Goal: Register for event/course

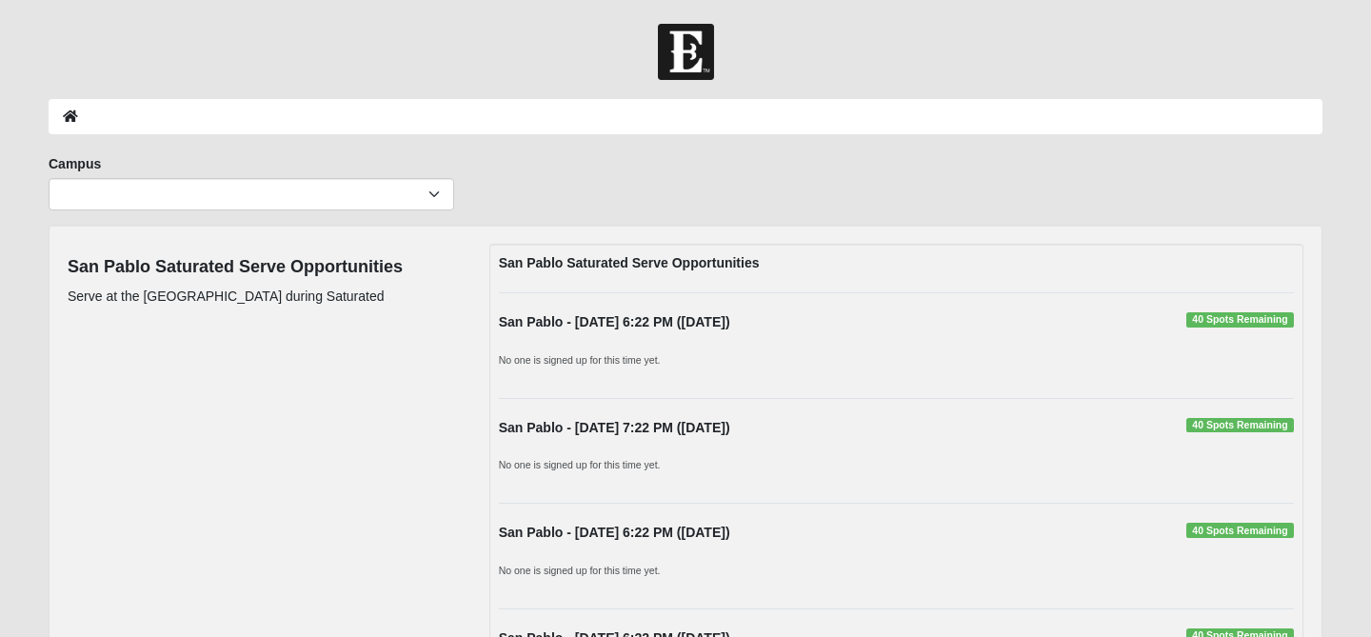
drag, startPoint x: 590, startPoint y: 320, endPoint x: 617, endPoint y: 320, distance: 26.7
click at [590, 320] on strong "San Pablo - [DATE] 6:22 PM ([DATE])" at bounding box center [614, 321] width 231 height 15
click at [557, 314] on strong "San Pablo - [DATE] 6:22 PM ([DATE])" at bounding box center [614, 321] width 231 height 15
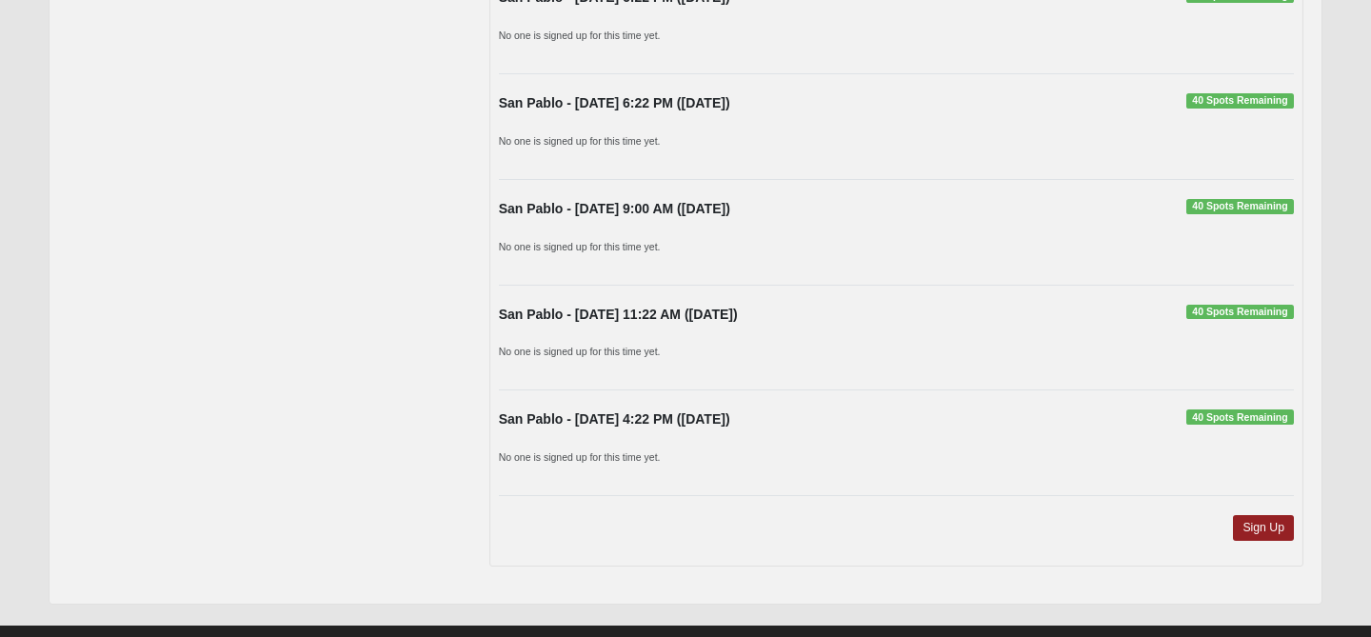
scroll to position [572, 0]
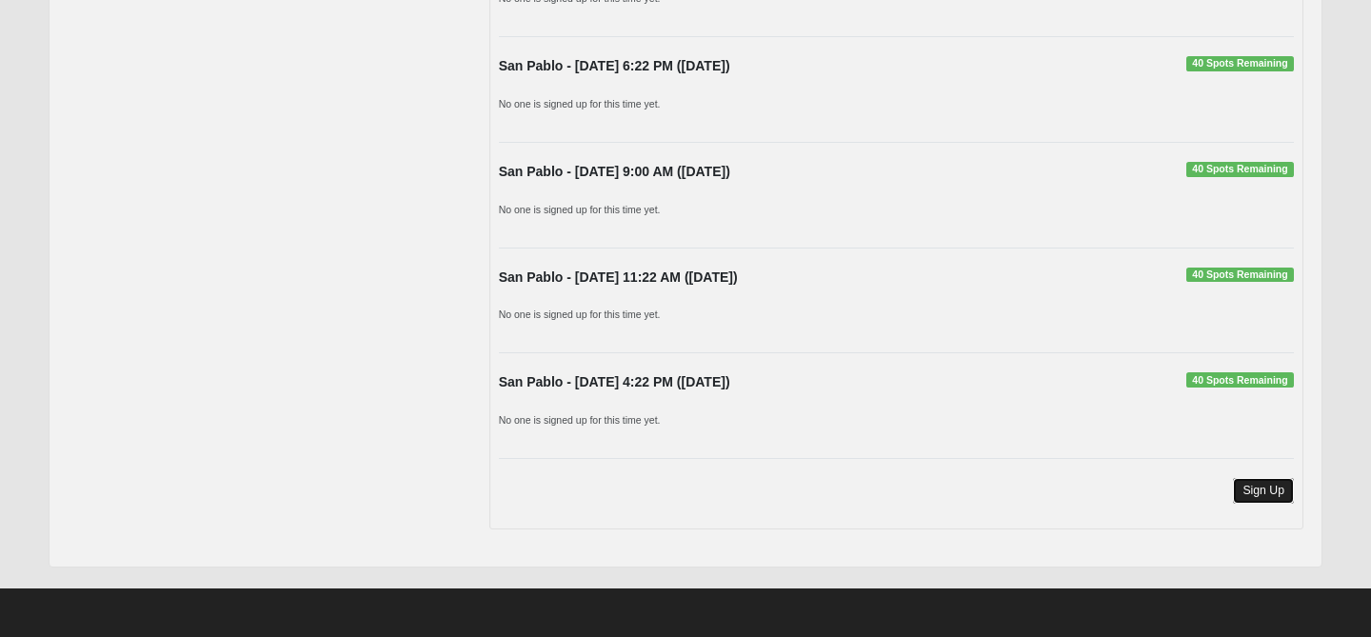
click at [1264, 482] on link "Sign Up" at bounding box center [1263, 491] width 61 height 26
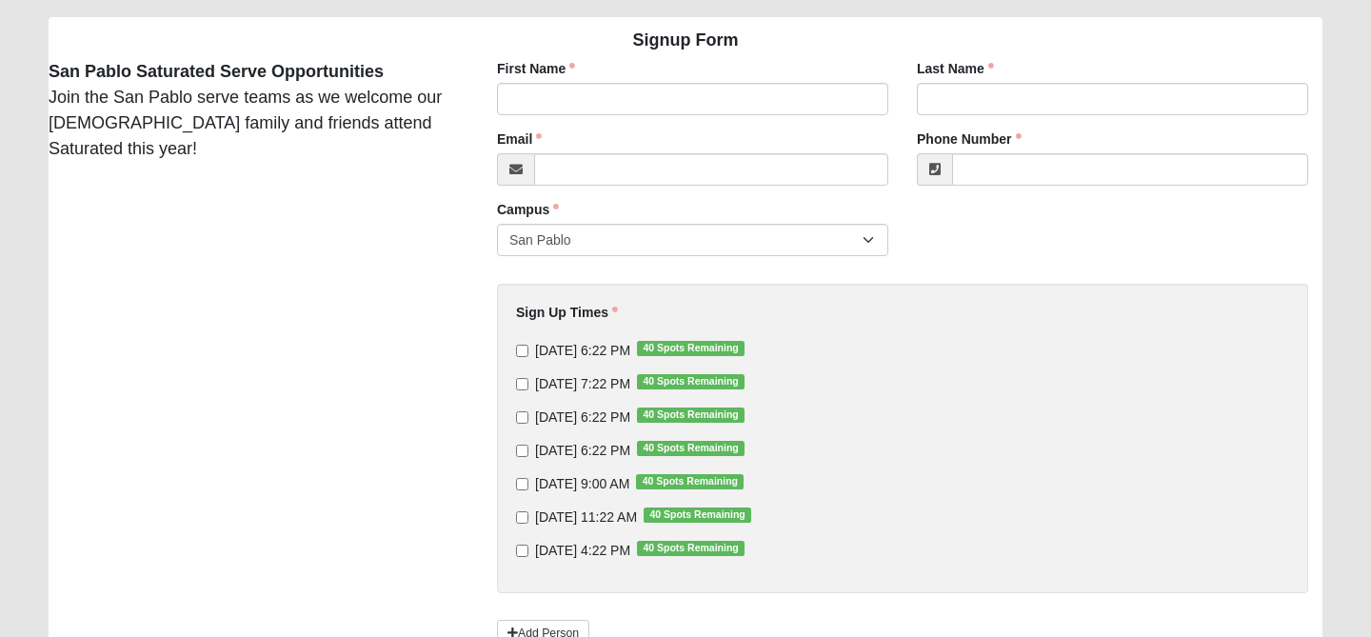
scroll to position [286, 0]
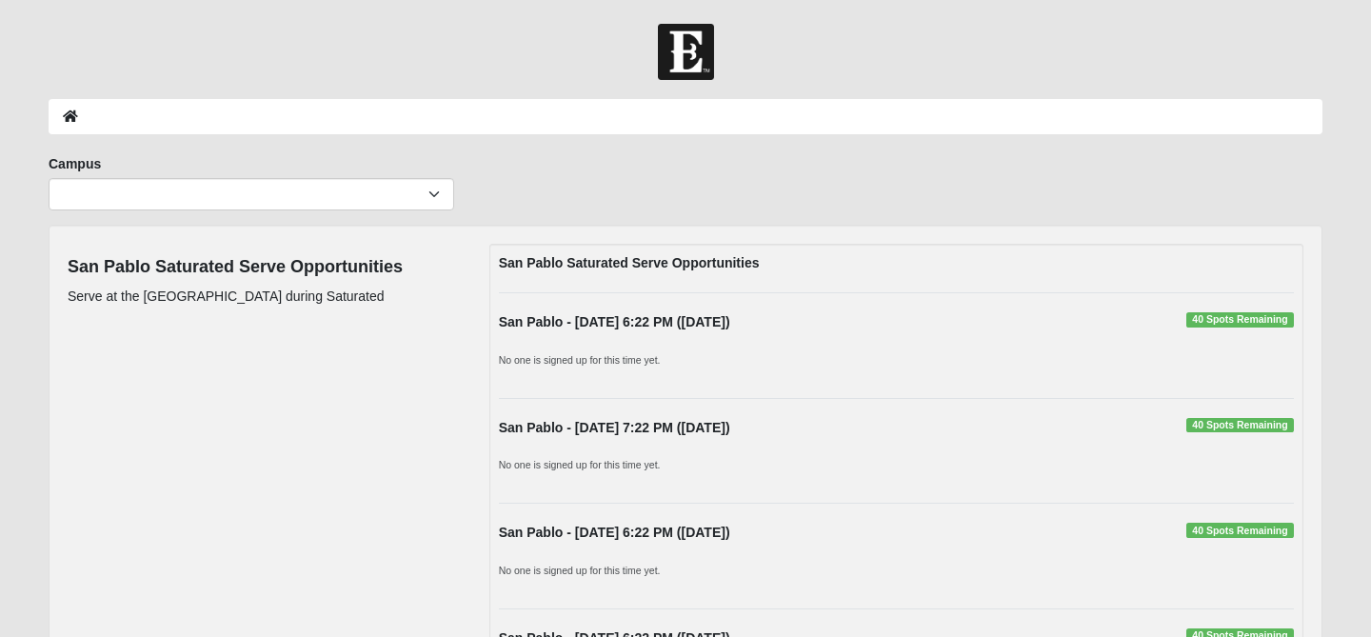
click at [521, 529] on strong "San Pablo - [DATE] 6:22 PM ([DATE])" at bounding box center [614, 532] width 231 height 15
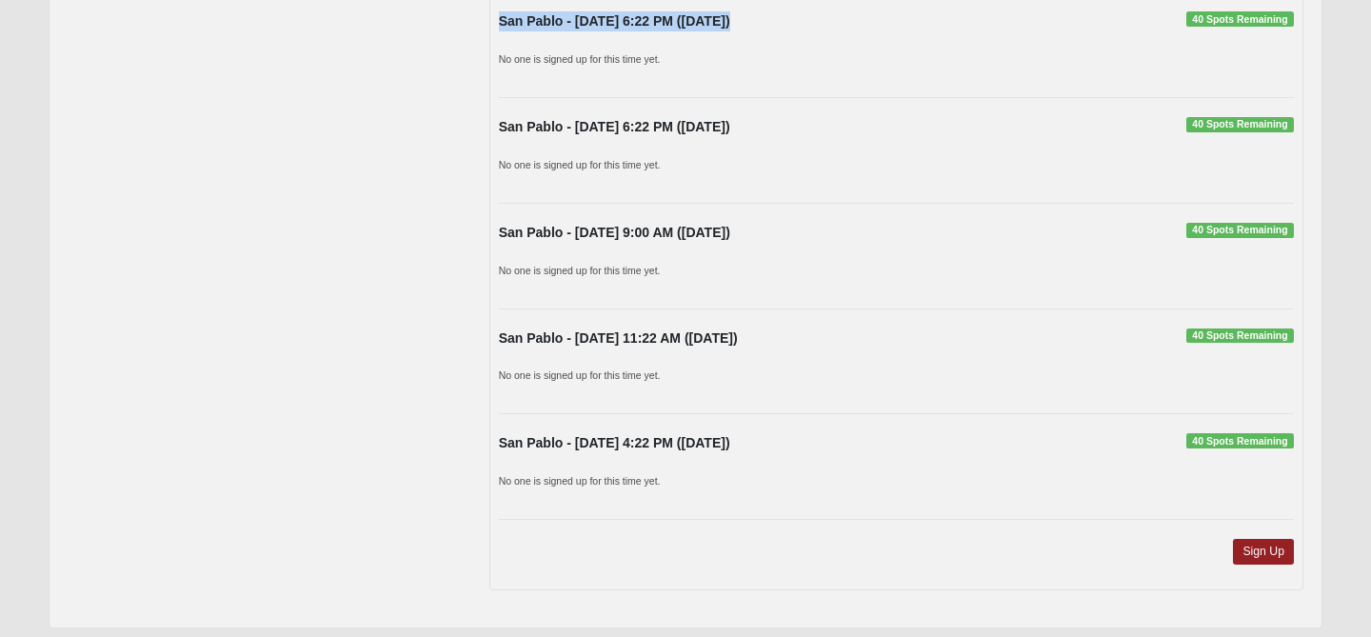
scroll to position [514, 0]
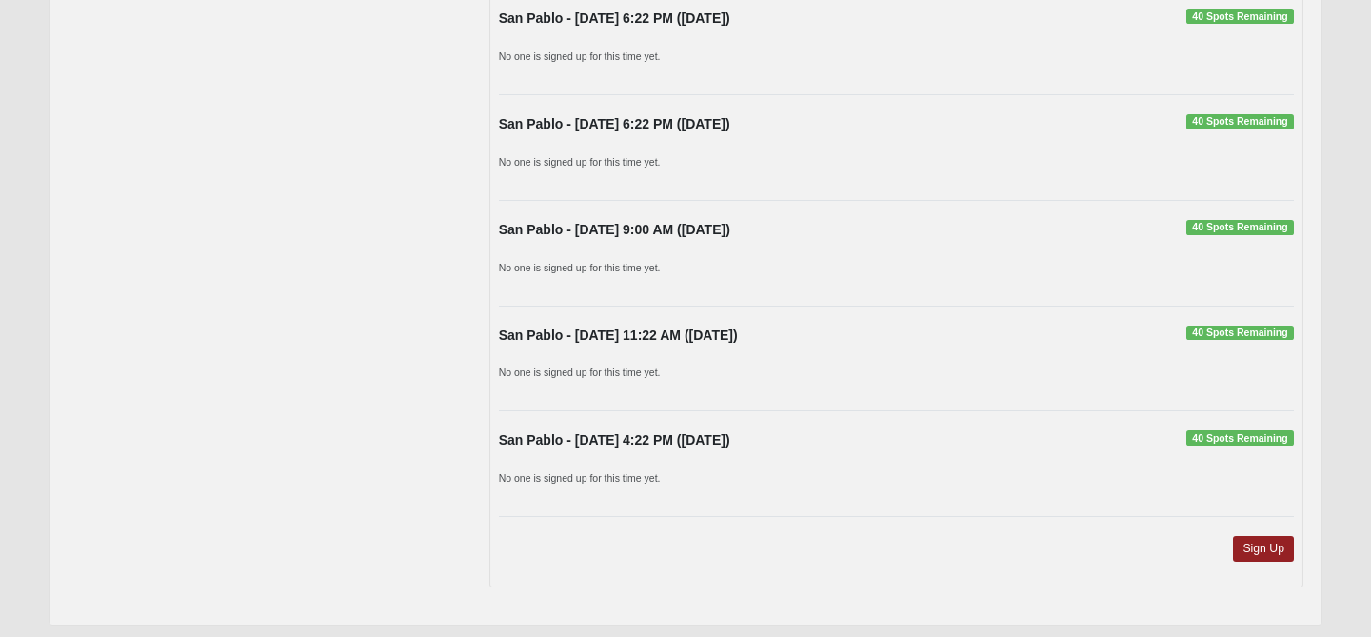
click at [500, 123] on strong "San Pablo - [DATE] 6:22 PM ([DATE])" at bounding box center [614, 123] width 231 height 15
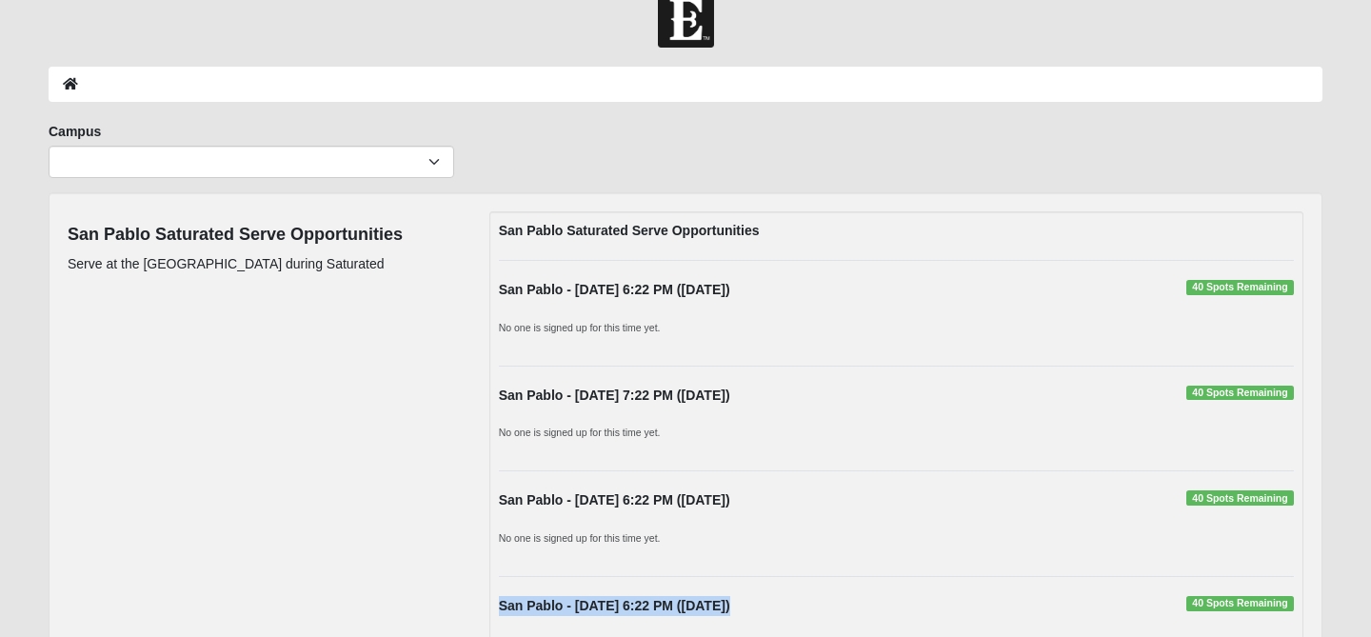
scroll to position [0, 0]
